Goal: Task Accomplishment & Management: Manage account settings

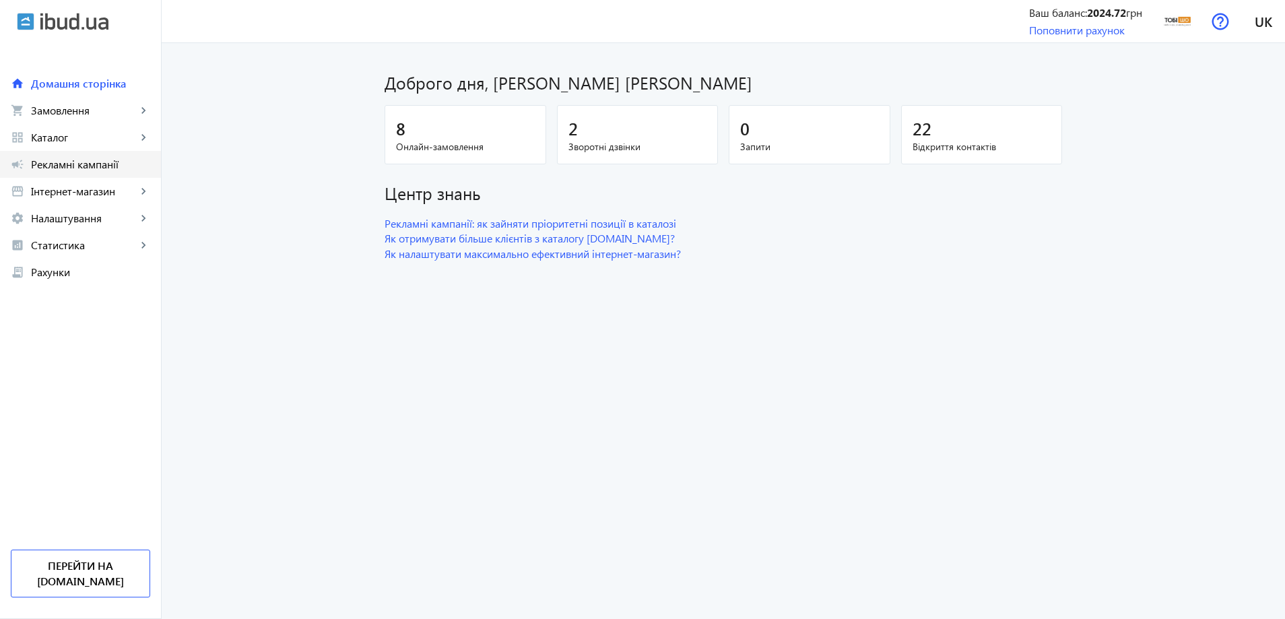
click at [117, 160] on span "Рекламні кампанії" at bounding box center [90, 164] width 119 height 13
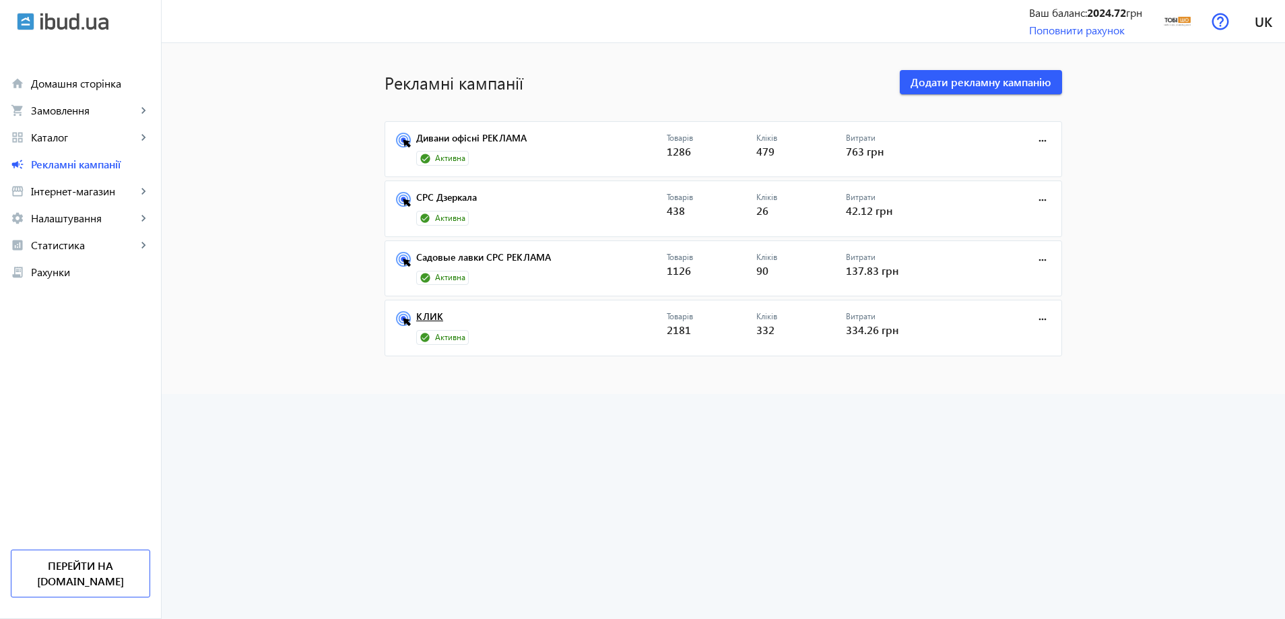
click at [420, 314] on link "КЛИК" at bounding box center [541, 320] width 251 height 19
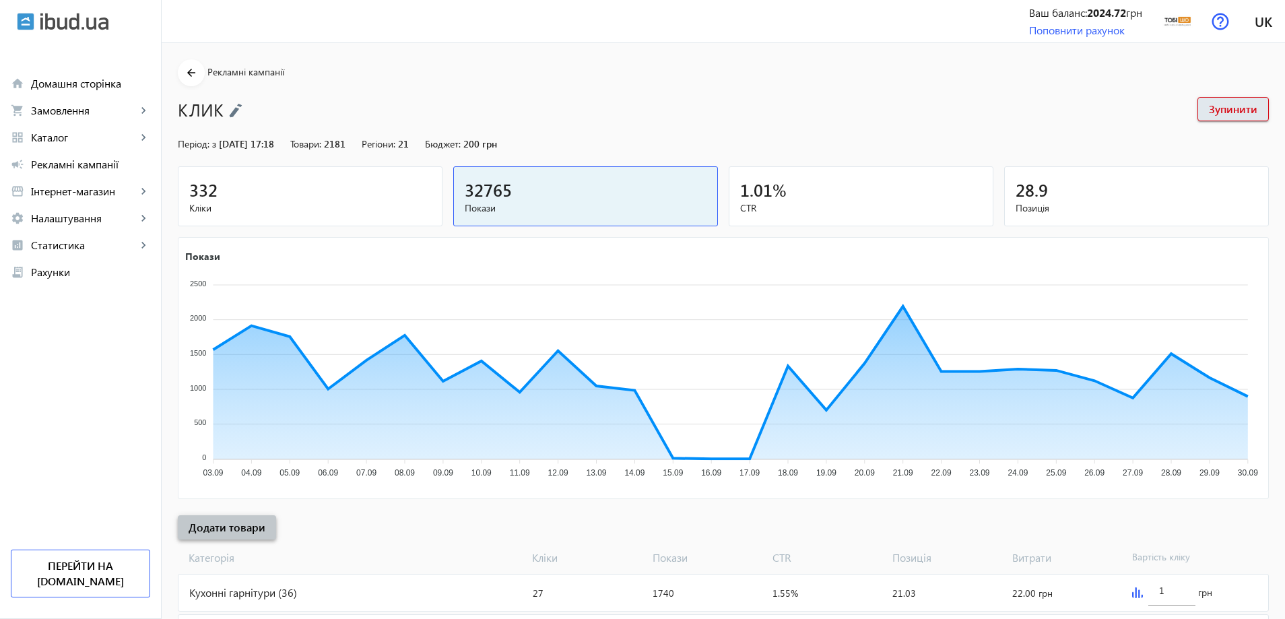
click at [222, 529] on span "Додати товари" at bounding box center [227, 527] width 77 height 15
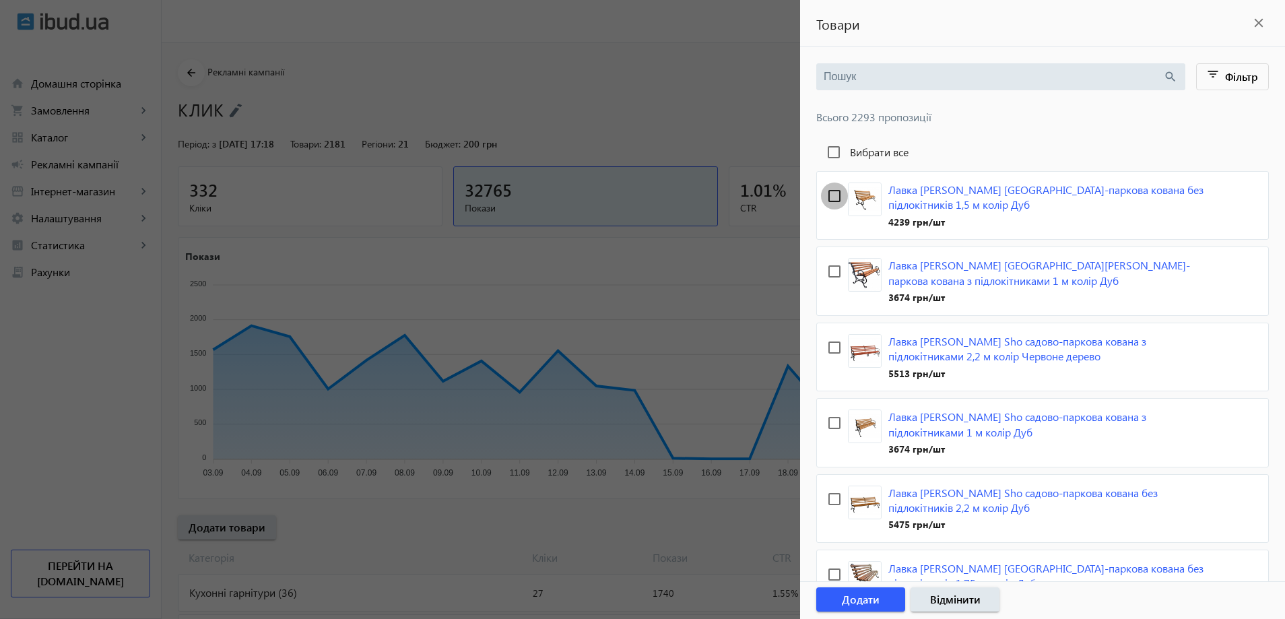
click at [828, 193] on input "checkbox" at bounding box center [834, 196] width 27 height 27
checkbox input "true"
click at [833, 269] on input "checkbox" at bounding box center [834, 271] width 27 height 27
checkbox input "true"
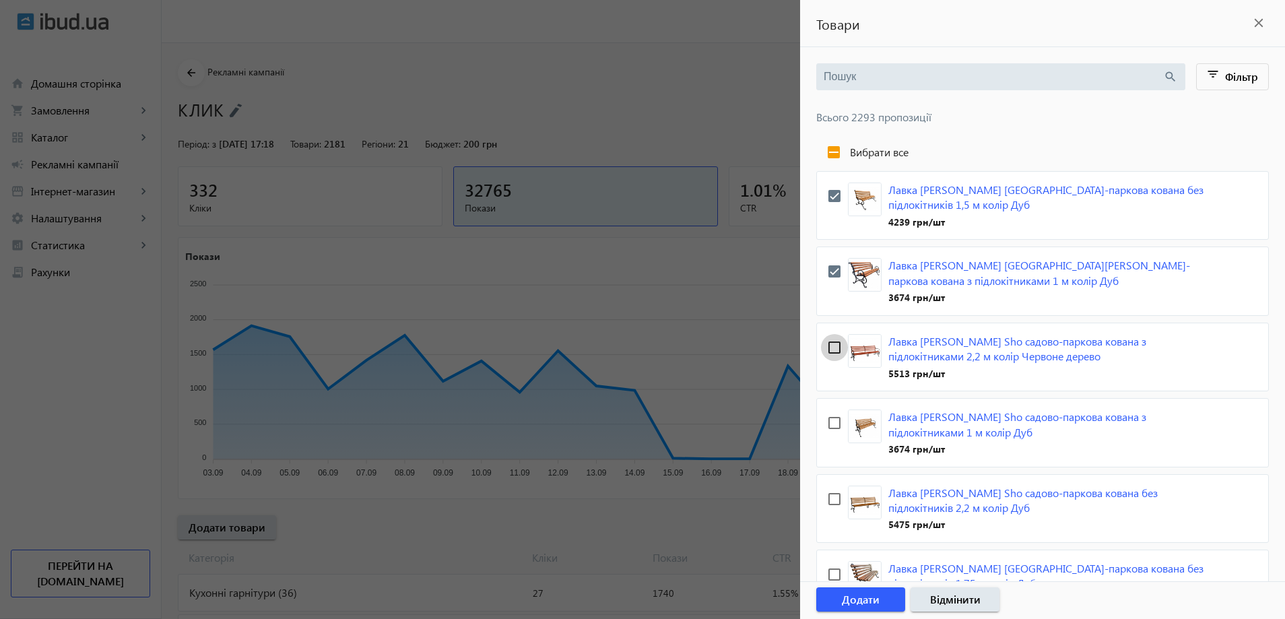
click at [830, 334] on input "checkbox" at bounding box center [834, 347] width 27 height 27
checkbox input "true"
click at [562, 244] on div at bounding box center [642, 309] width 1285 height 619
